Goal: Task Accomplishment & Management: Use online tool/utility

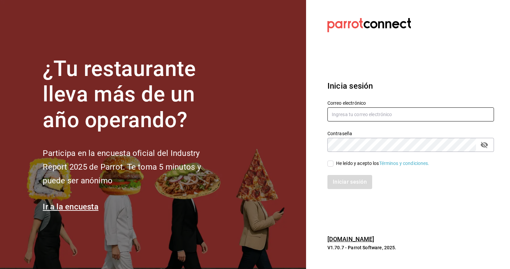
type input "[EMAIL_ADDRESS][PERSON_NAME][DOMAIN_NAME]"
click at [333, 162] on input "He leído y acepto los Términos y condiciones." at bounding box center [331, 163] width 6 height 6
checkbox input "true"
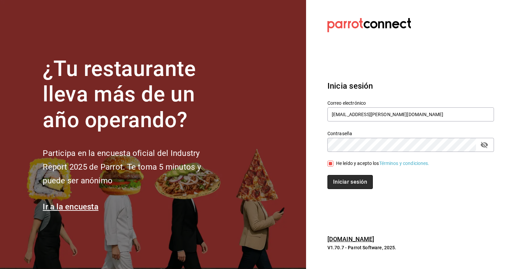
click at [346, 180] on button "Iniciar sesión" at bounding box center [350, 182] width 45 height 14
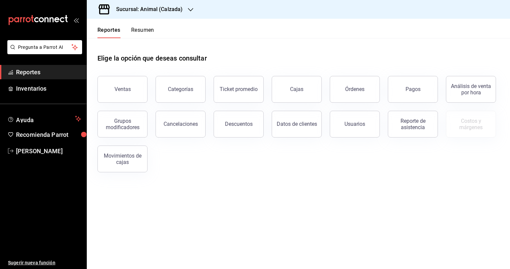
click at [188, 9] on icon "button" at bounding box center [190, 9] width 5 height 5
click at [151, 44] on div "Mochomos (Metepec)" at bounding box center [137, 43] width 90 height 7
click at [137, 88] on button "Ventas" at bounding box center [123, 89] width 50 height 27
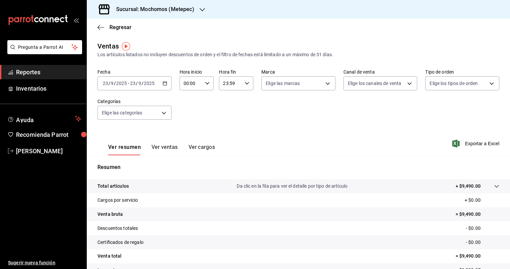
click at [163, 83] on icon "button" at bounding box center [165, 83] width 5 height 5
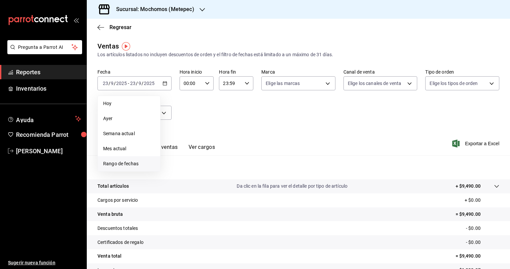
click at [126, 168] on li "Rango de fechas" at bounding box center [129, 163] width 62 height 15
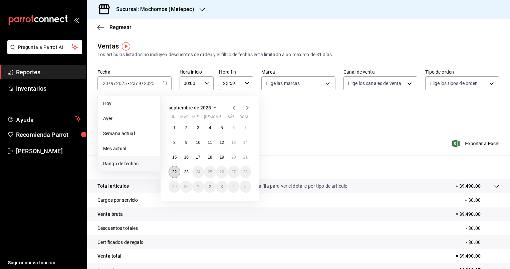
click at [174, 173] on abbr "22" at bounding box center [174, 171] width 4 height 5
click at [187, 173] on abbr "23" at bounding box center [186, 171] width 4 height 5
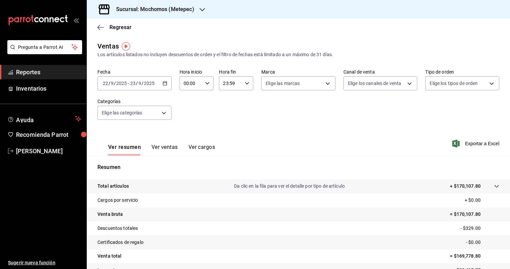
click at [206, 83] on icon "button" at bounding box center [207, 83] width 5 height 5
click at [187, 118] on span "05" at bounding box center [187, 117] width 6 height 5
type input "05:00"
click at [206, 98] on span "00" at bounding box center [204, 100] width 6 height 5
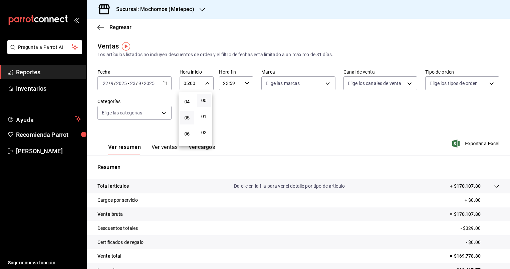
click at [249, 83] on div at bounding box center [255, 134] width 510 height 269
click at [249, 83] on div "23:59 Hora fin" at bounding box center [236, 83] width 34 height 14
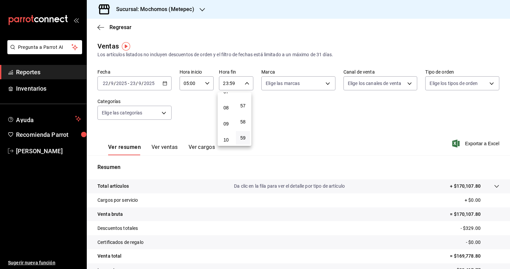
scroll to position [70, 0]
click at [227, 110] on span "05" at bounding box center [226, 110] width 6 height 5
click at [244, 100] on span "00" at bounding box center [243, 100] width 6 height 5
type input "05:00"
click at [329, 83] on div at bounding box center [255, 134] width 510 height 269
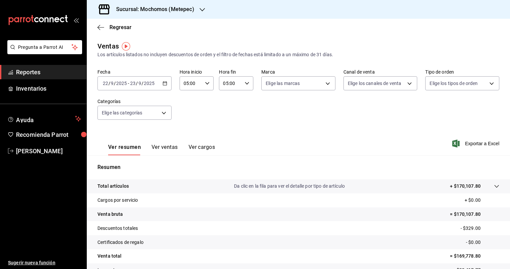
click at [329, 83] on body "Pregunta a Parrot AI Reportes Inventarios Ayuda Recomienda Parrot [PERSON_NAME]…" at bounding box center [255, 134] width 510 height 269
click at [269, 132] on input "checkbox" at bounding box center [267, 132] width 6 height 6
checkbox input "true"
type input "2365f74e-aa6b-4392-bdf2-72765591bddf"
checkbox input "true"
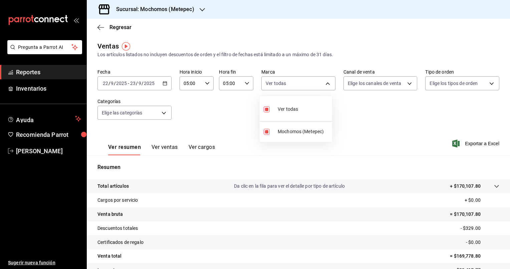
click at [407, 83] on div at bounding box center [255, 134] width 510 height 269
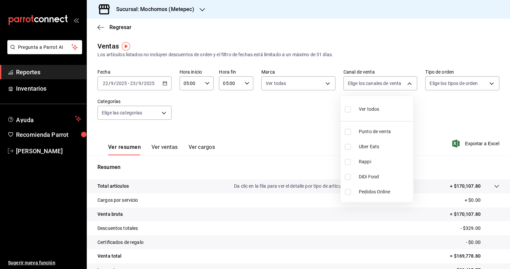
click at [407, 83] on body "Pregunta a Parrot AI Reportes Inventarios Ayuda Recomienda Parrot [PERSON_NAME]…" at bounding box center [255, 134] width 510 height 269
click at [346, 106] on input "checkbox" at bounding box center [348, 109] width 6 height 6
checkbox input "true"
type input "PARROT,UBER_EATS,RAPPI,DIDI_FOOD,ONLINE"
checkbox input "true"
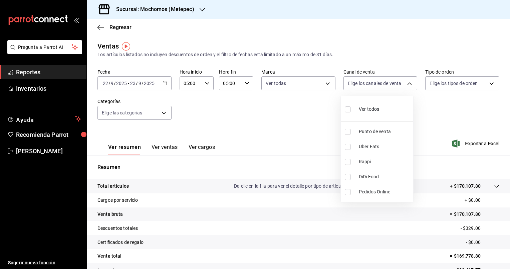
checkbox input "true"
click at [486, 83] on div at bounding box center [255, 134] width 510 height 269
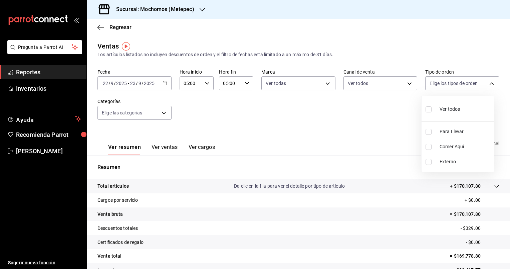
click at [486, 83] on body "Pregunta a Parrot AI Reportes Inventarios Ayuda Recomienda Parrot [PERSON_NAME]…" at bounding box center [255, 134] width 510 height 269
click at [427, 107] on input "checkbox" at bounding box center [429, 109] width 6 height 6
checkbox input "true"
type input "3a236ed8-2e24-47ca-8e59-ead494492482,da8509e8-5fca-4f62-958e-973104937870,EXTER…"
checkbox input "true"
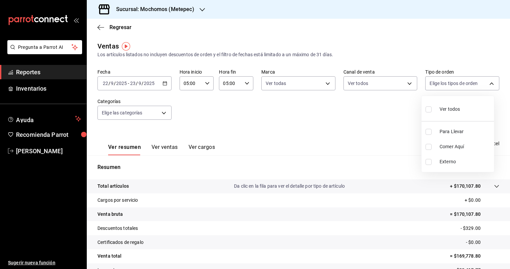
checkbox input "true"
click at [163, 114] on div at bounding box center [255, 134] width 510 height 269
click at [163, 114] on body "Pregunta a Parrot AI Reportes Inventarios Ayuda Recomienda Parrot [PERSON_NAME]…" at bounding box center [255, 134] width 510 height 269
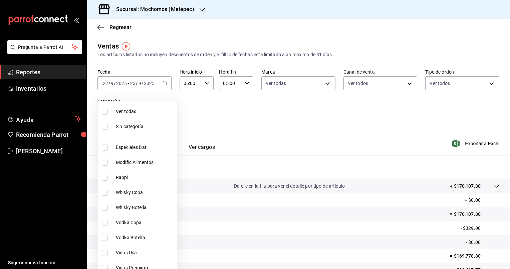
click at [106, 110] on input "checkbox" at bounding box center [105, 112] width 6 height 6
checkbox input "true"
type input "c9cbc288-c827-488d-81f5-370afefb1912,46081463-7037-4dd2-a9ab-e56ff6a8fa7c,bf958…"
checkbox input "true"
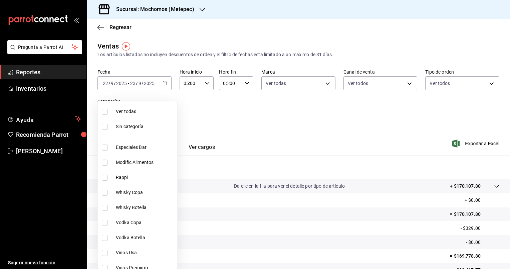
checkbox input "true"
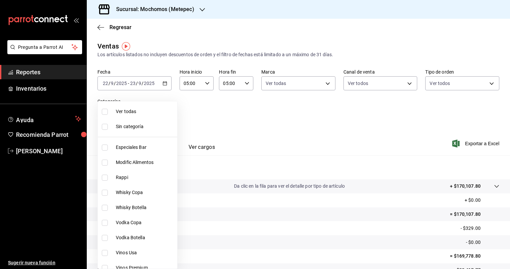
checkbox input "true"
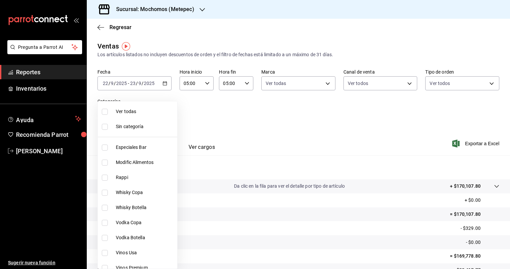
checkbox input "true"
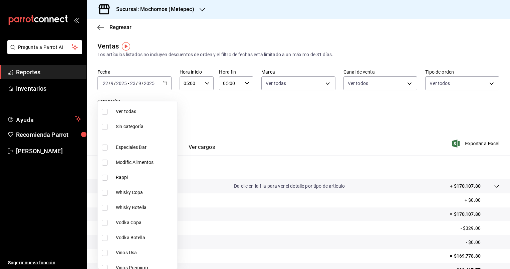
checkbox input "true"
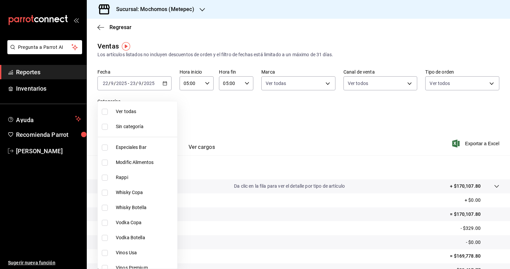
checkbox input "true"
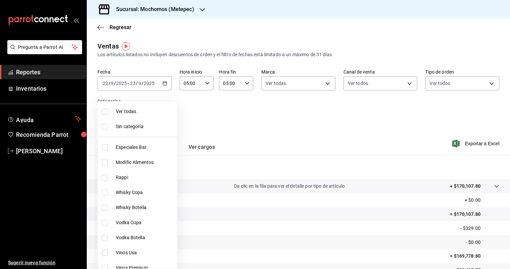
checkbox input "true"
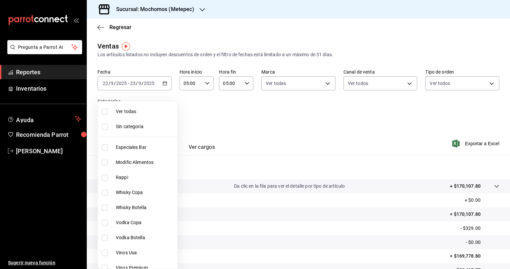
checkbox input "true"
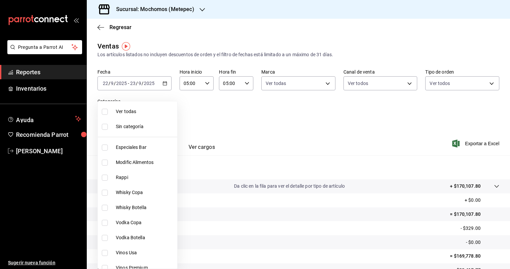
checkbox input "true"
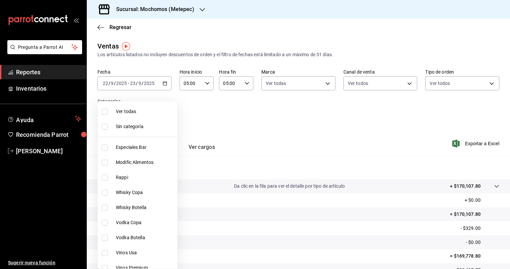
checkbox input "true"
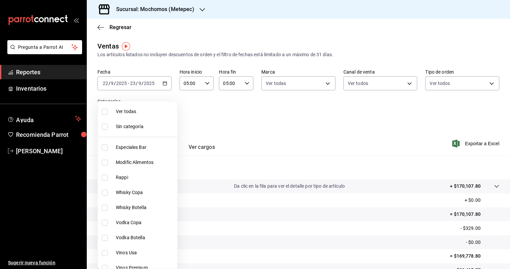
checkbox input "true"
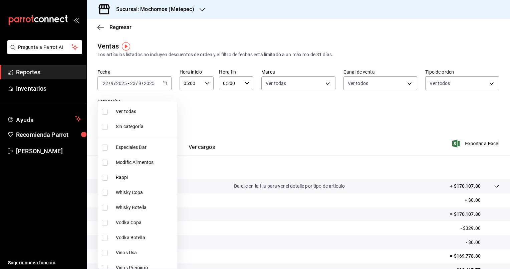
checkbox input "true"
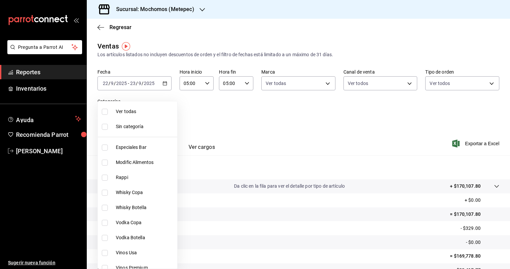
checkbox input "true"
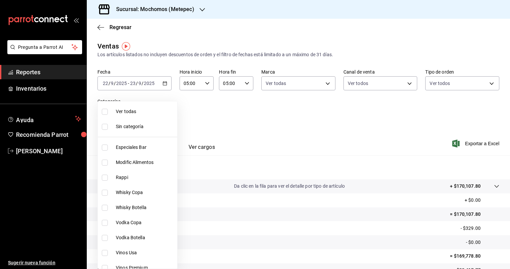
checkbox input "true"
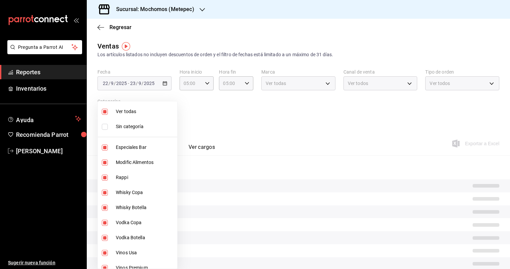
click at [106, 125] on input "checkbox" at bounding box center [105, 127] width 6 height 6
checkbox input "true"
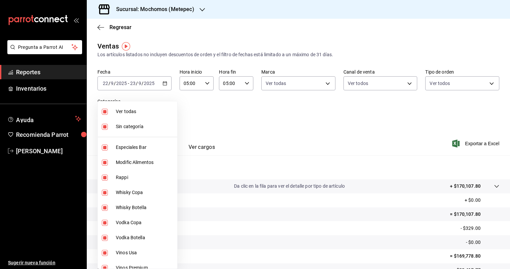
click at [330, 131] on div at bounding box center [255, 134] width 510 height 269
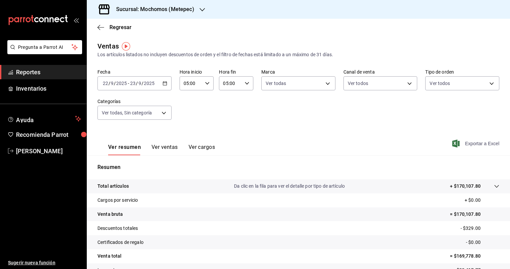
click at [476, 144] on span "Exportar a Excel" at bounding box center [477, 143] width 46 height 8
